Goal: Transaction & Acquisition: Download file/media

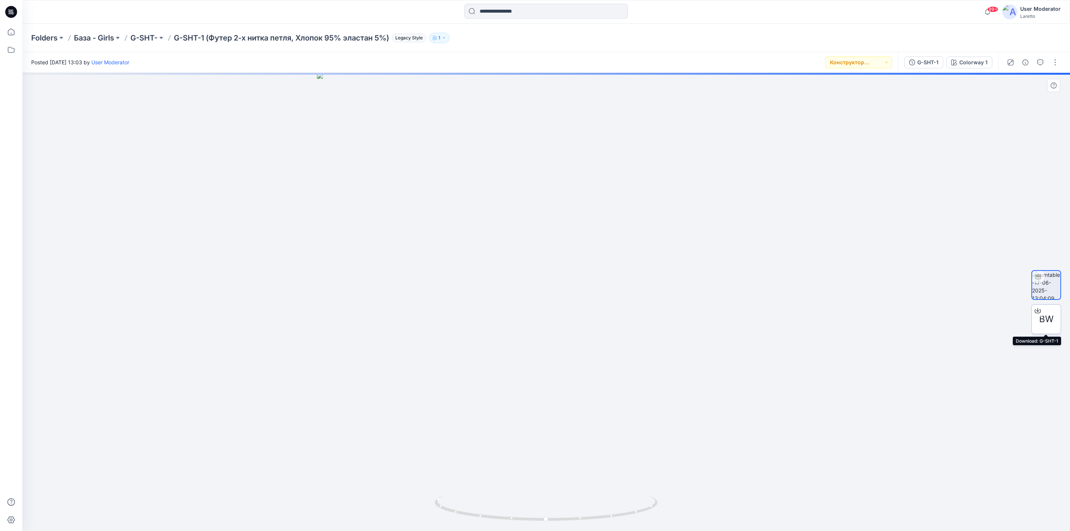
click at [1044, 322] on span "BW" at bounding box center [1046, 318] width 14 height 13
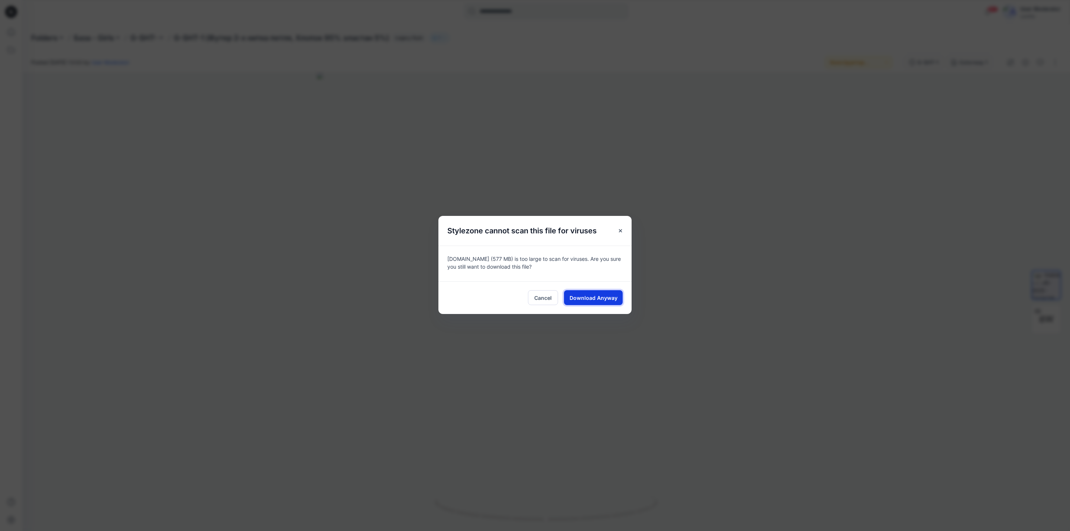
click at [613, 299] on span "Download Anyway" at bounding box center [593, 298] width 48 height 8
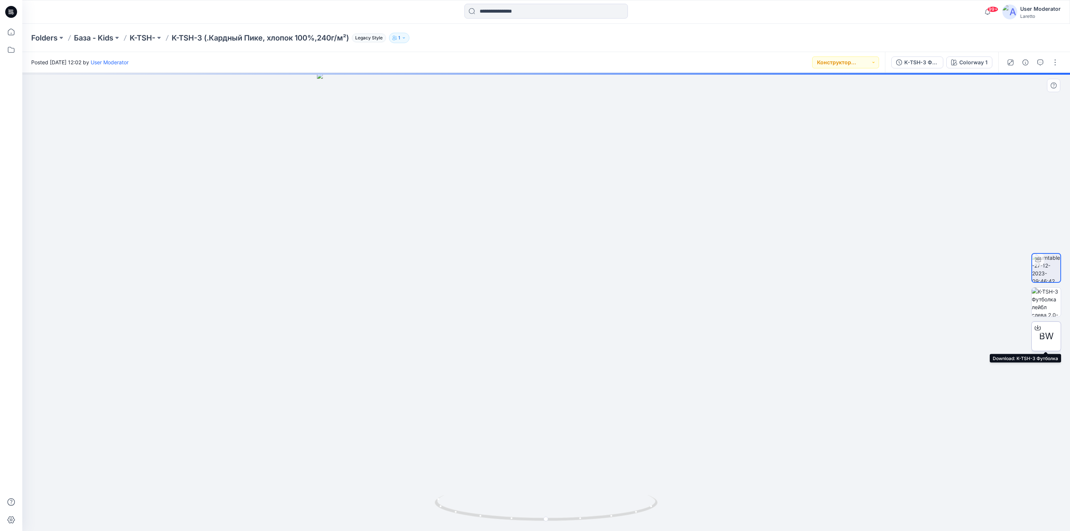
click at [1040, 334] on span "BW" at bounding box center [1046, 335] width 14 height 13
click at [1047, 323] on span "BW" at bounding box center [1046, 318] width 14 height 13
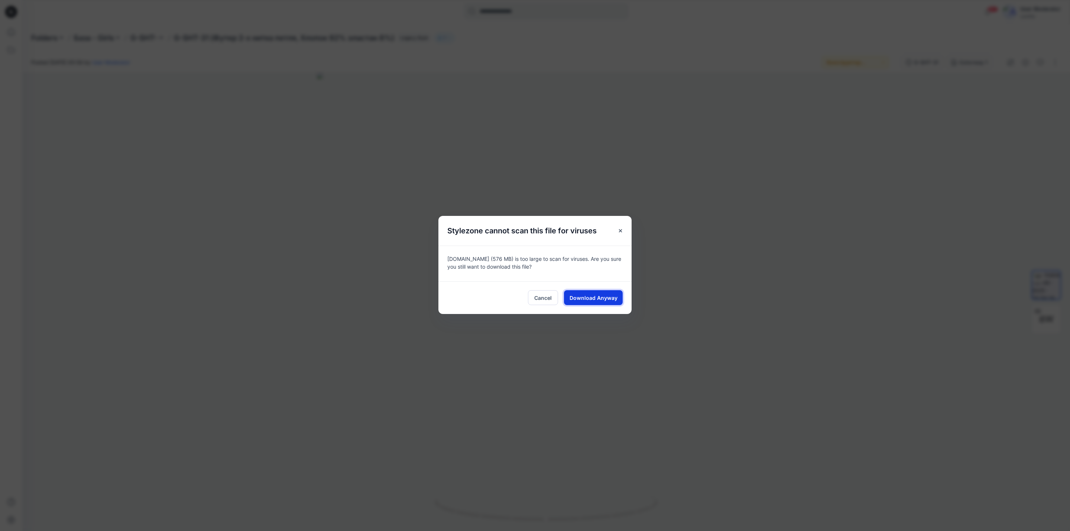
click at [601, 300] on span "Download Anyway" at bounding box center [593, 298] width 48 height 8
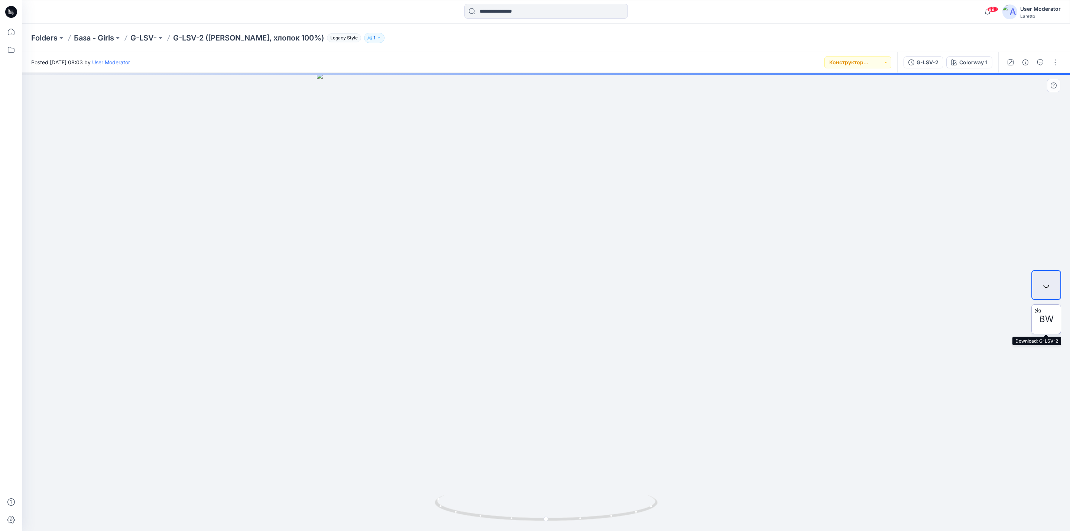
click at [1053, 319] on div "BW" at bounding box center [1046, 319] width 30 height 30
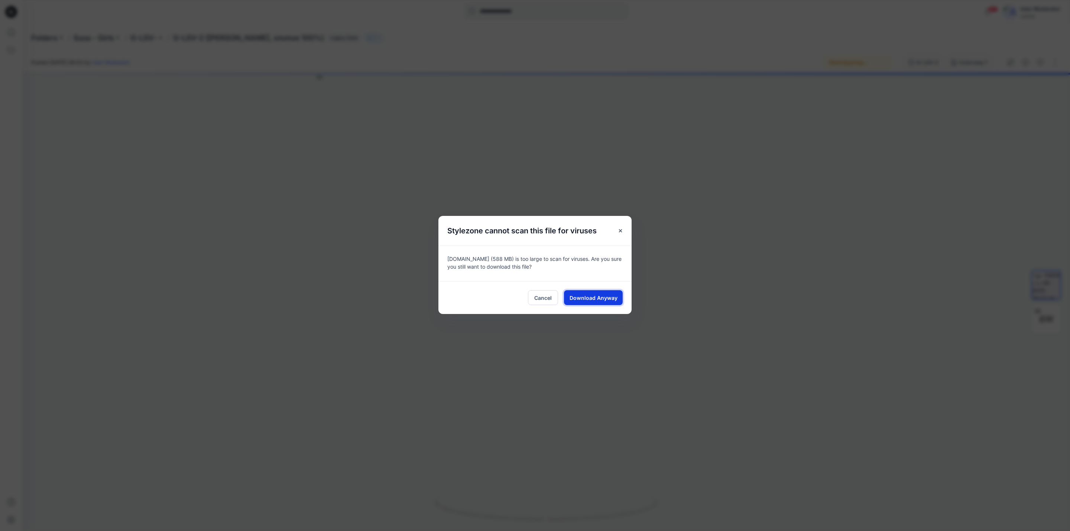
click at [586, 299] on span "Download Anyway" at bounding box center [593, 298] width 48 height 8
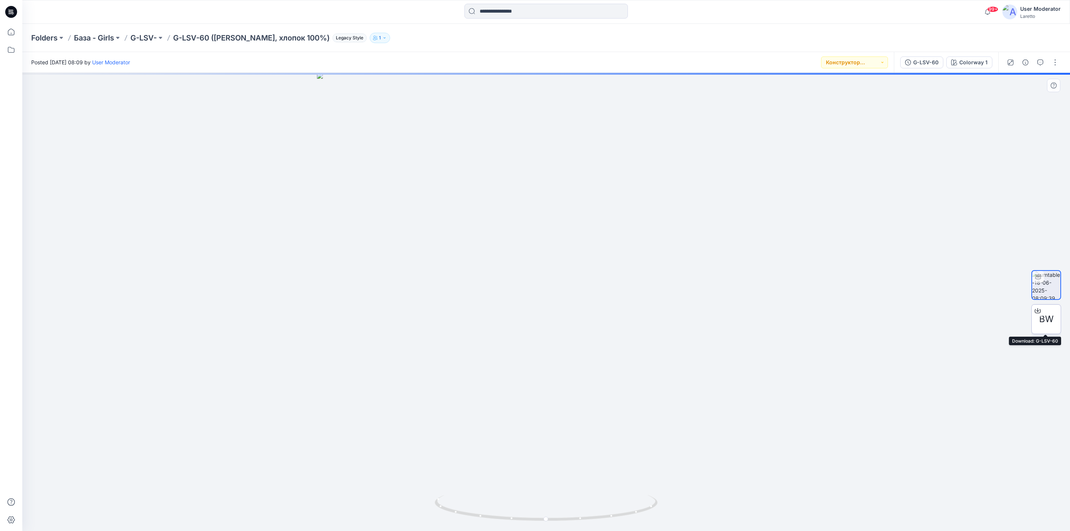
click at [1051, 321] on span "BW" at bounding box center [1046, 318] width 14 height 13
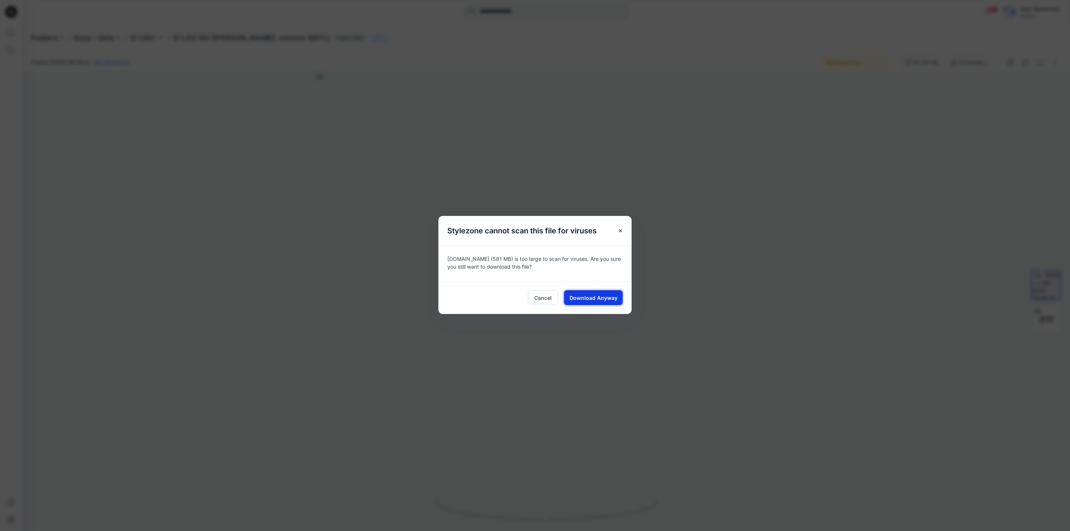
click at [596, 298] on span "Download Anyway" at bounding box center [593, 298] width 48 height 8
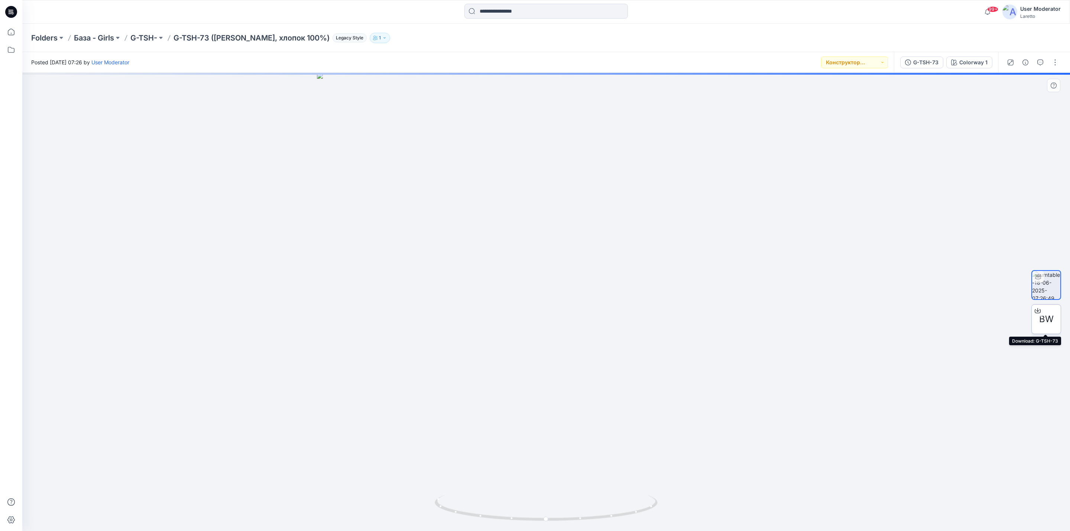
click at [1047, 313] on span "BW" at bounding box center [1046, 318] width 14 height 13
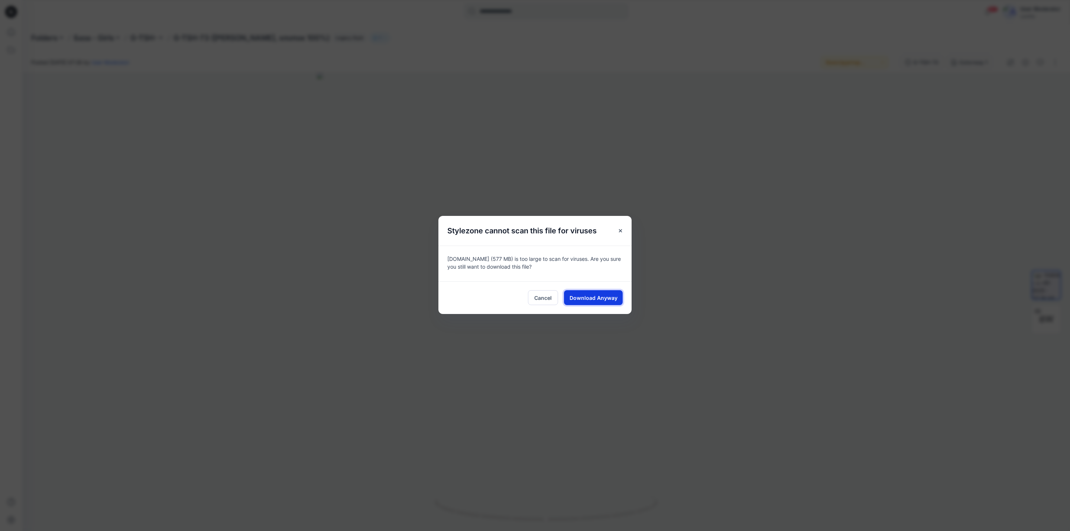
click at [574, 297] on span "Download Anyway" at bounding box center [593, 298] width 48 height 8
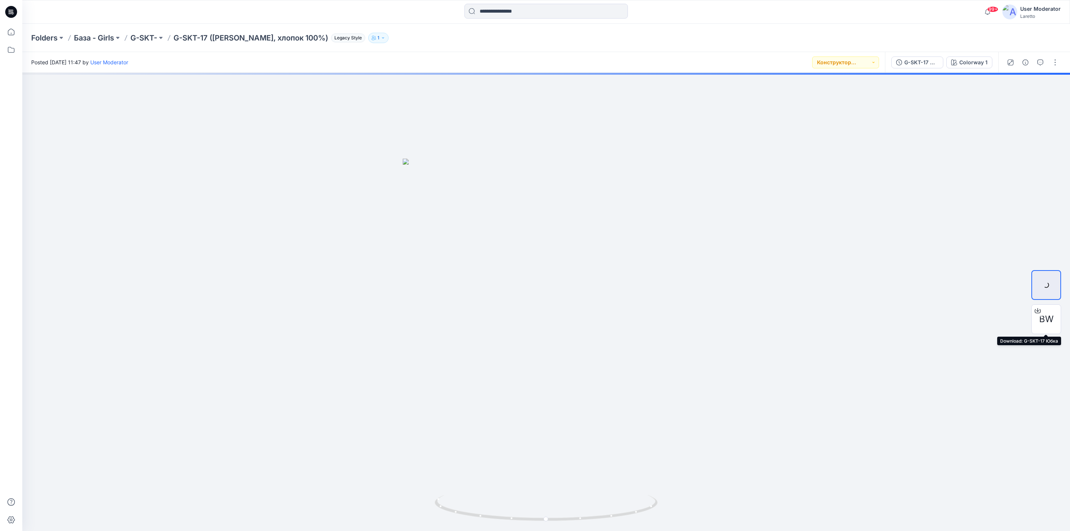
click at [1042, 310] on div at bounding box center [1037, 311] width 12 height 12
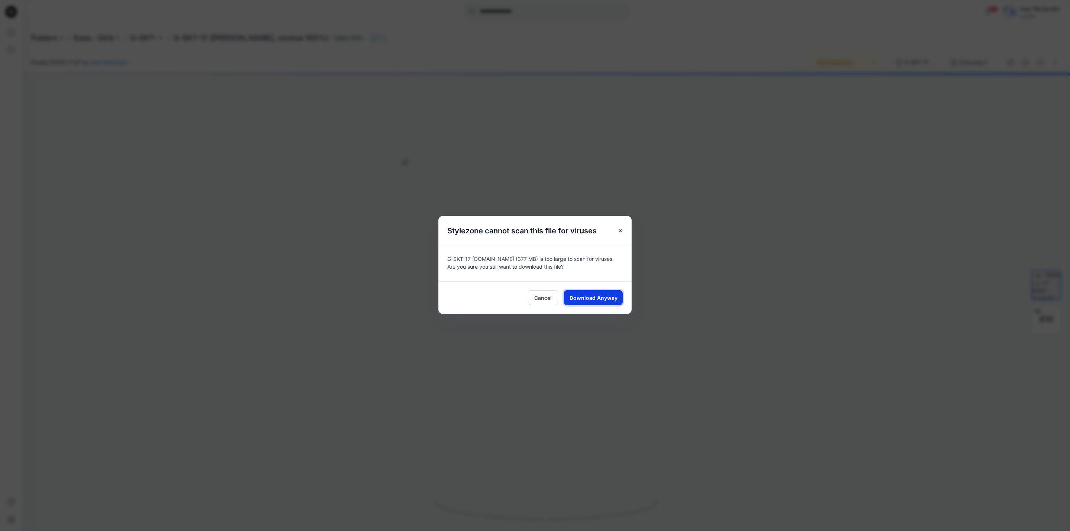
click at [599, 297] on span "Download Anyway" at bounding box center [593, 298] width 48 height 8
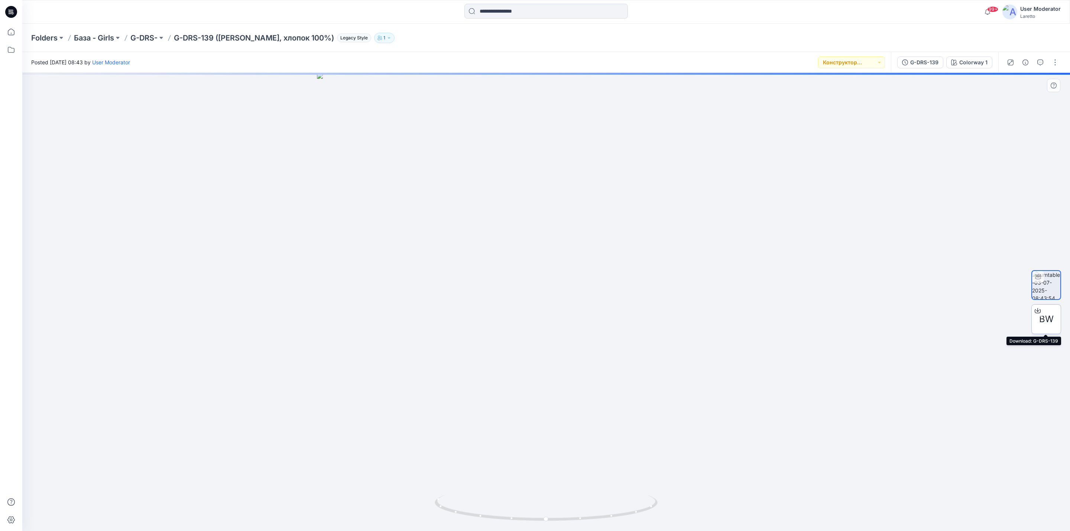
click at [1041, 325] on span "BW" at bounding box center [1046, 318] width 14 height 13
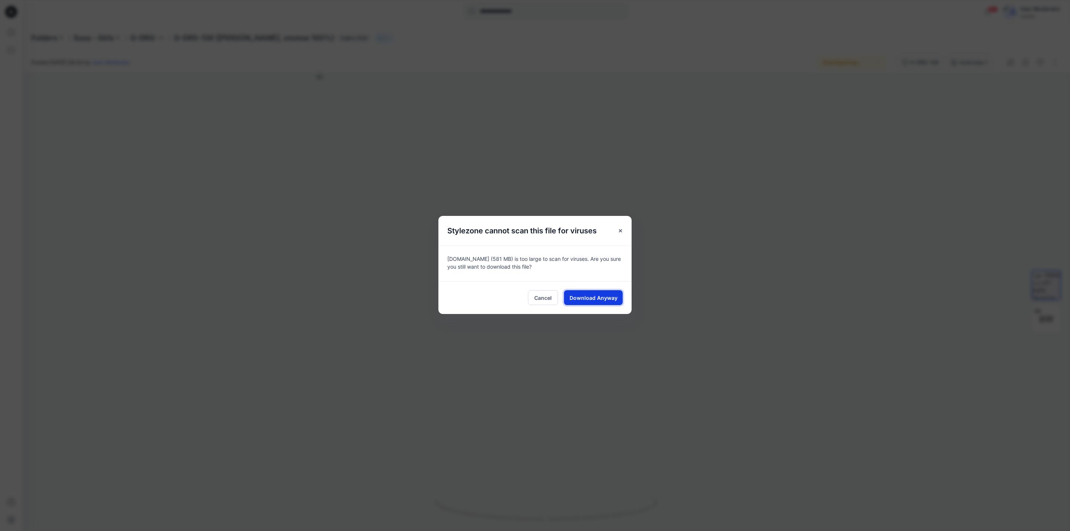
click at [591, 292] on button "Download Anyway" at bounding box center [593, 297] width 59 height 15
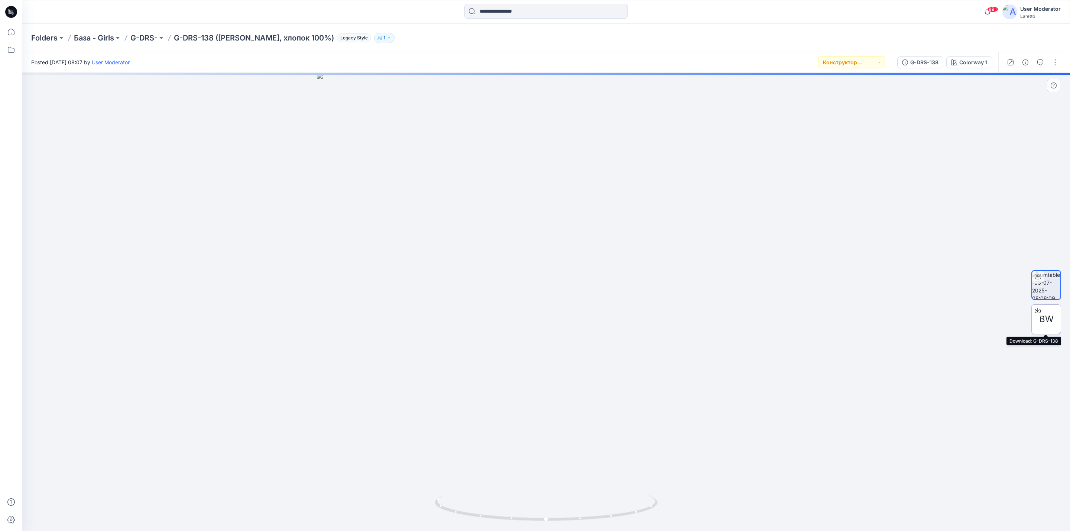
click at [1043, 321] on span "BW" at bounding box center [1046, 318] width 14 height 13
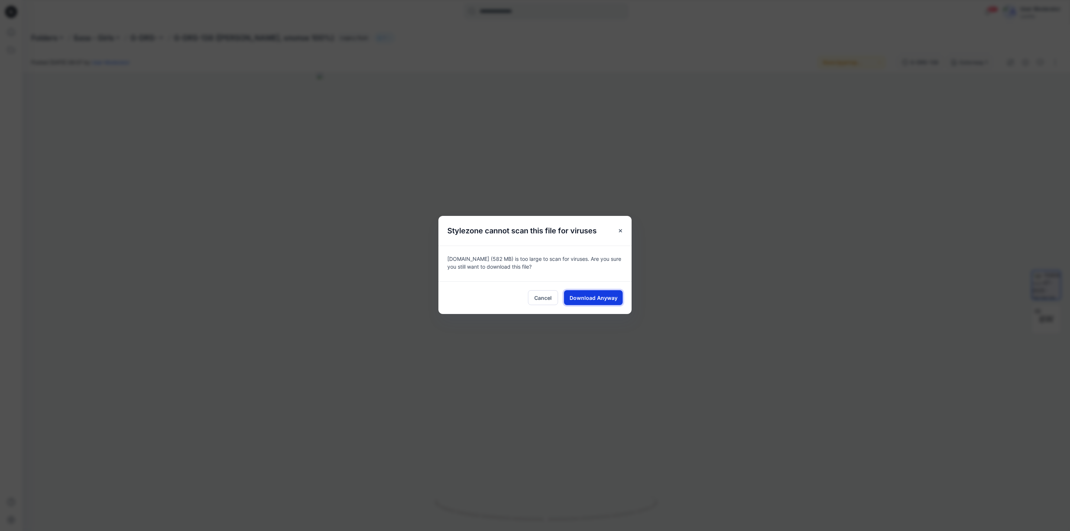
click at [598, 296] on span "Download Anyway" at bounding box center [593, 298] width 48 height 8
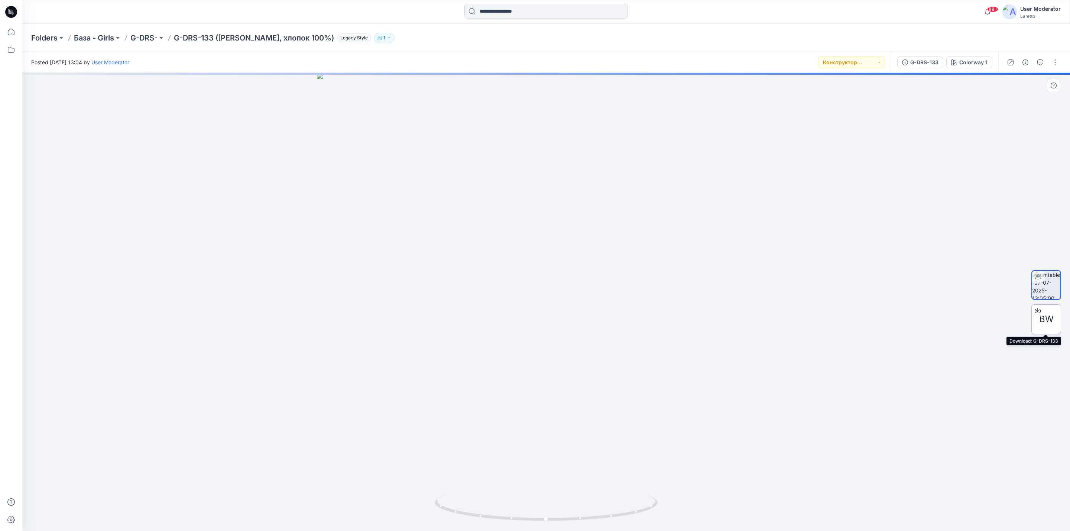
click at [1051, 323] on span "BW" at bounding box center [1046, 318] width 14 height 13
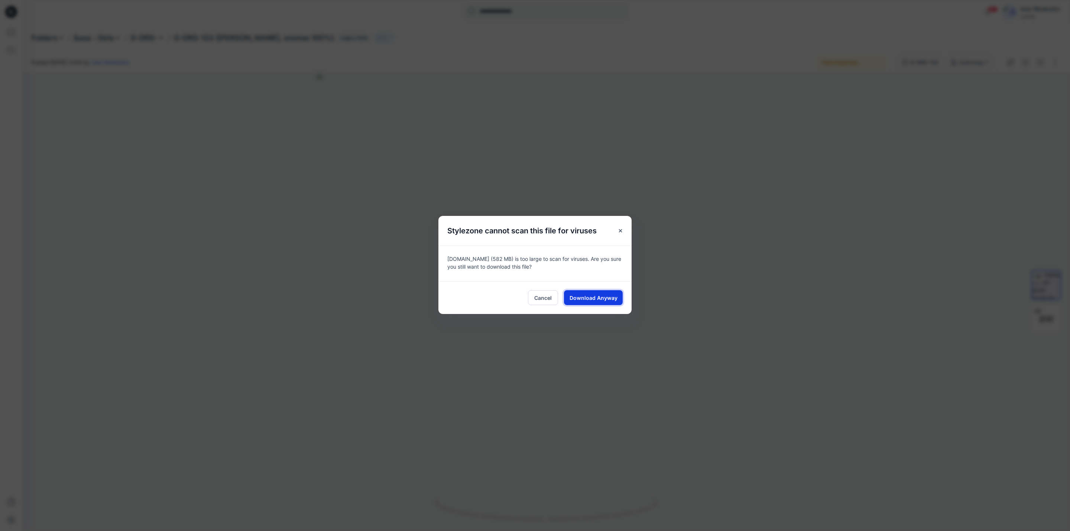
click at [581, 295] on span "Download Anyway" at bounding box center [593, 298] width 48 height 8
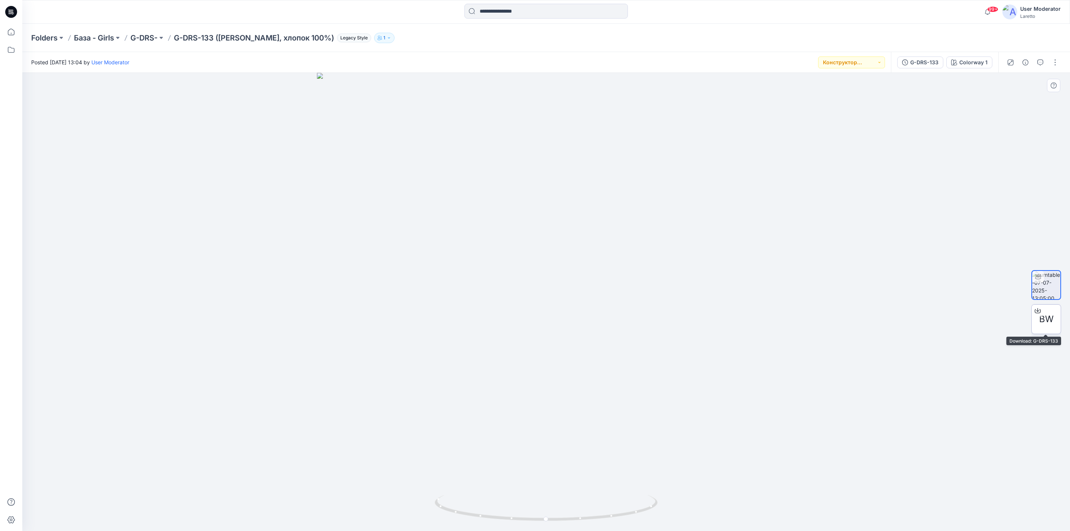
click at [1052, 321] on span "BW" at bounding box center [1046, 318] width 14 height 13
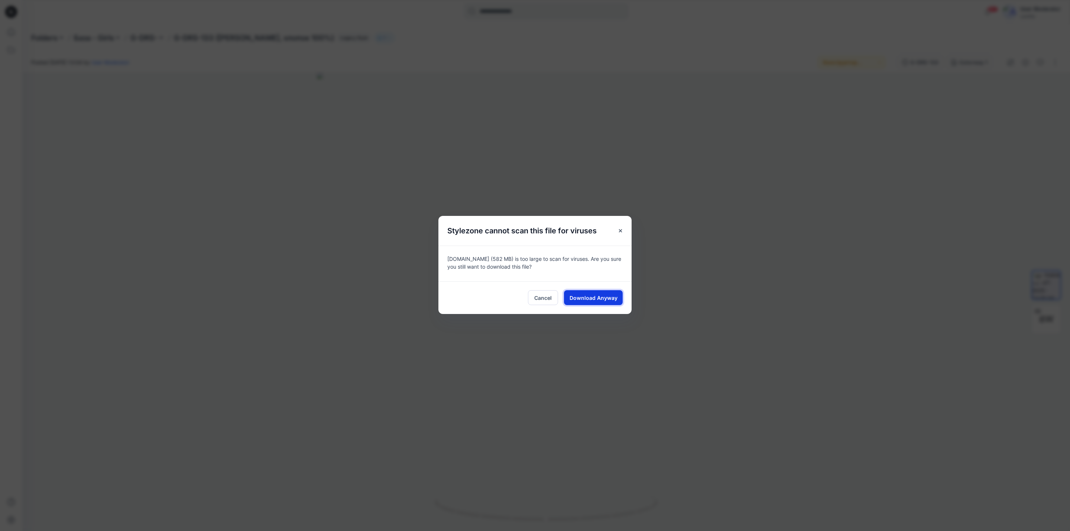
click at [607, 299] on span "Download Anyway" at bounding box center [593, 298] width 48 height 8
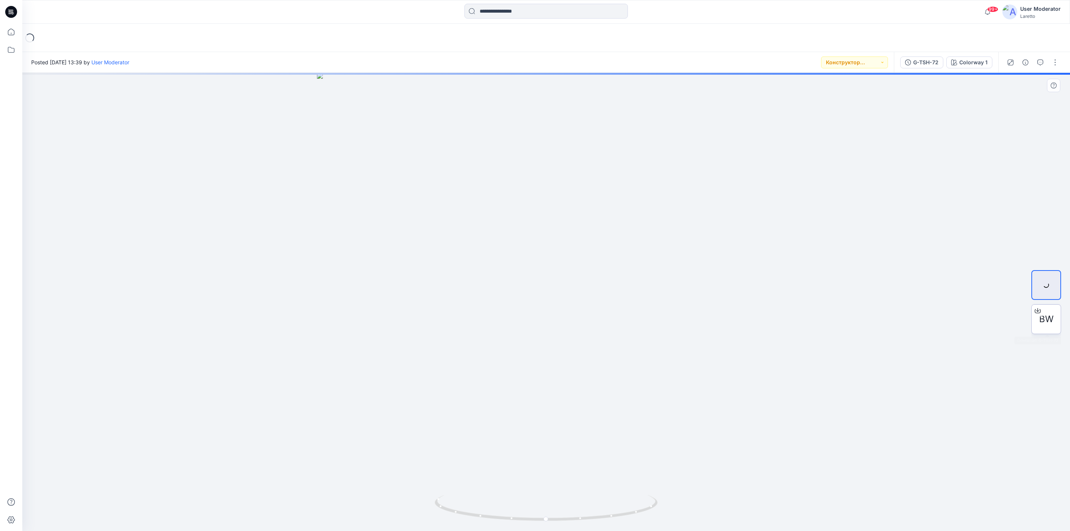
click at [1050, 319] on span "BW" at bounding box center [1046, 318] width 14 height 13
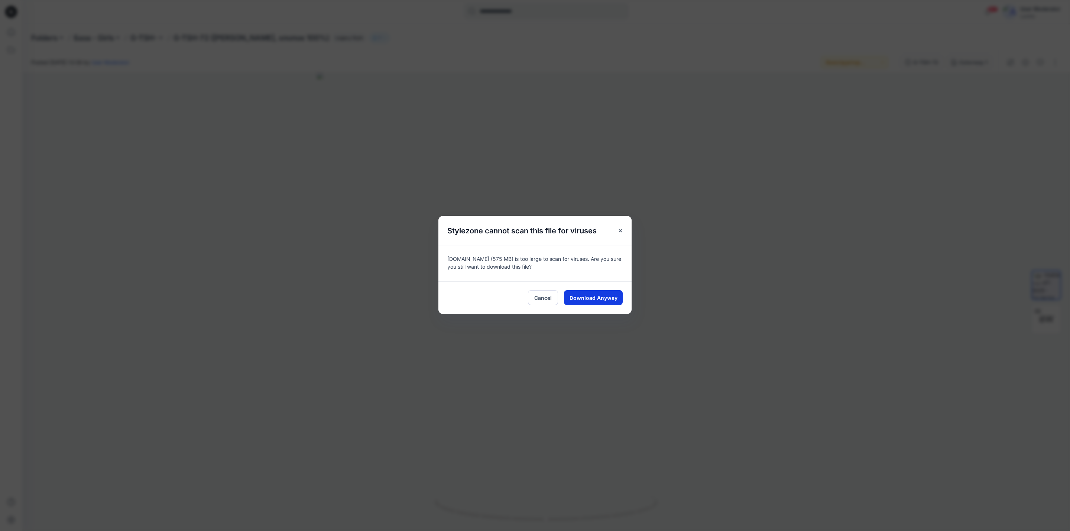
click at [581, 303] on div "Cancel Download Anyway" at bounding box center [534, 297] width 193 height 33
click at [581, 303] on button "Download Anyway" at bounding box center [593, 297] width 59 height 15
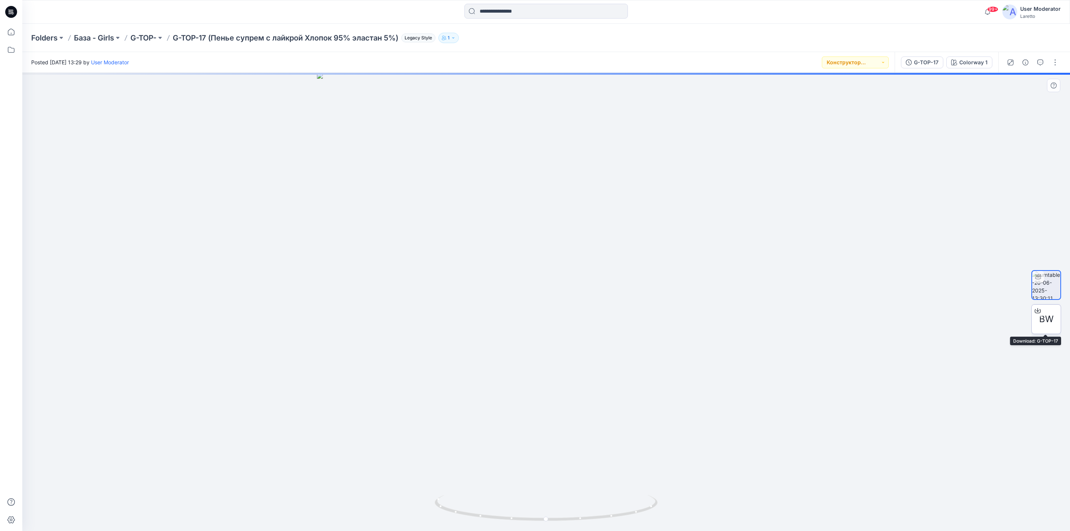
click at [1048, 319] on span "BW" at bounding box center [1046, 318] width 14 height 13
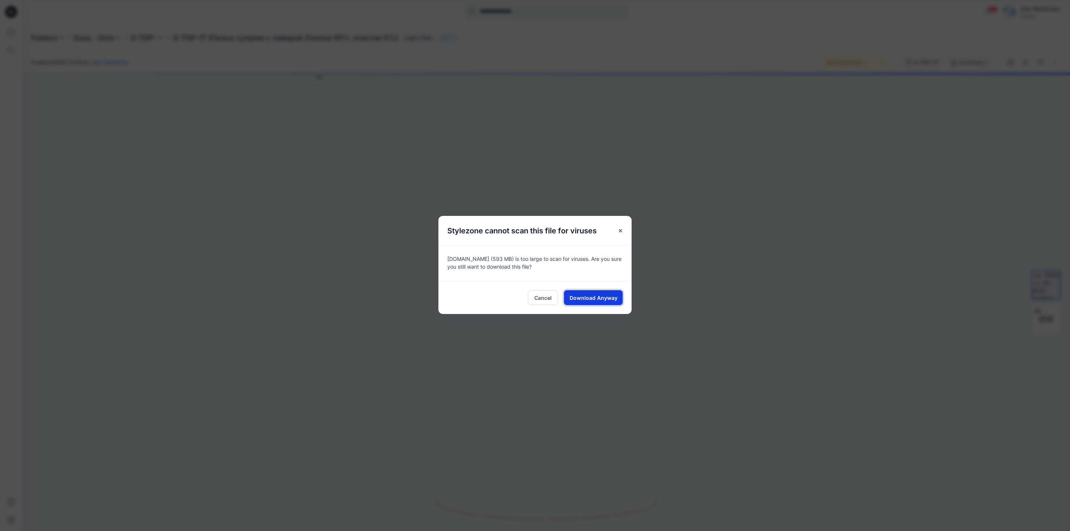
click at [600, 292] on button "Download Anyway" at bounding box center [593, 297] width 59 height 15
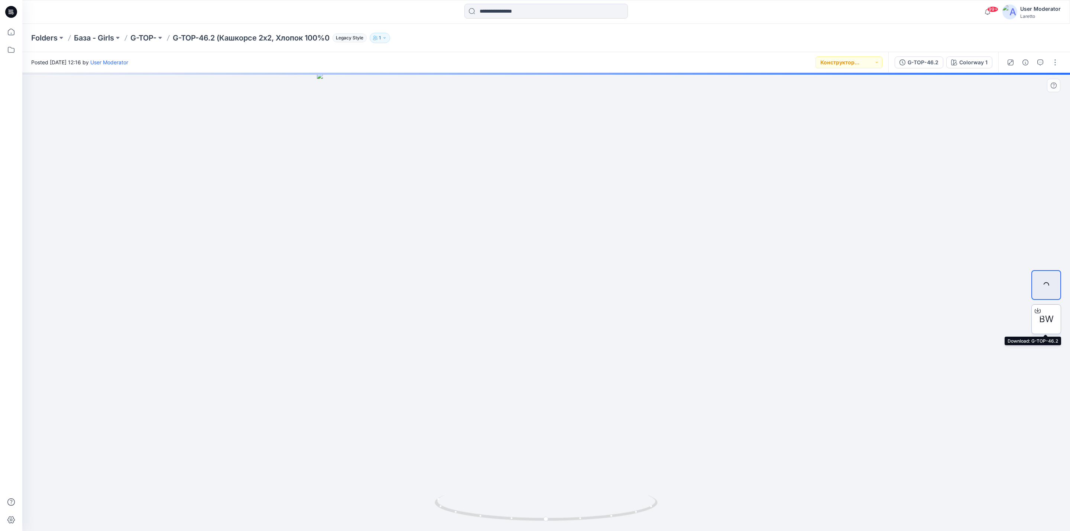
click at [1046, 318] on span "BW" at bounding box center [1046, 318] width 14 height 13
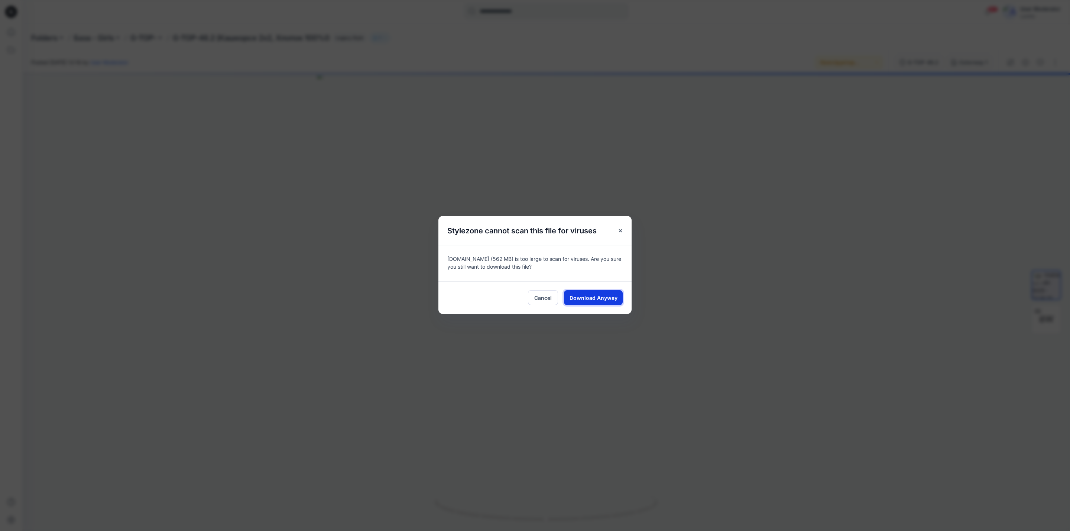
click at [592, 297] on span "Download Anyway" at bounding box center [593, 298] width 48 height 8
